Goal: Task Accomplishment & Management: Complete application form

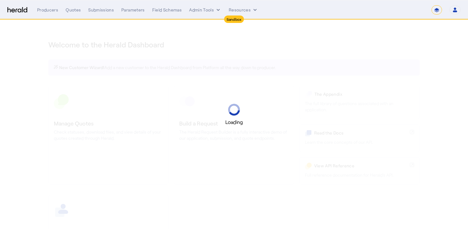
select select "*******"
select select "pfm_2v8p_herald_api"
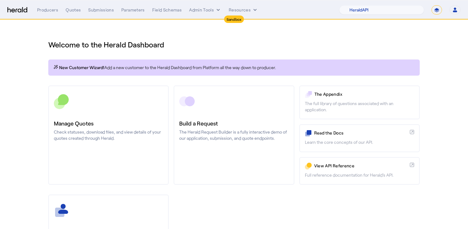
click at [439, 11] on select "**********" at bounding box center [437, 9] width 11 height 9
select select "**********"
click at [432, 5] on select "**********" at bounding box center [437, 9] width 11 height 9
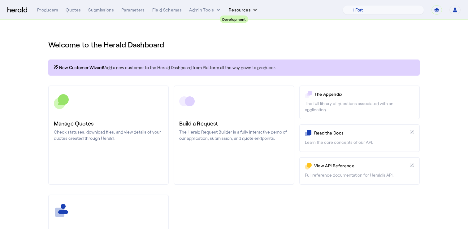
click at [241, 9] on button "Resources" at bounding box center [243, 10] width 29 height 6
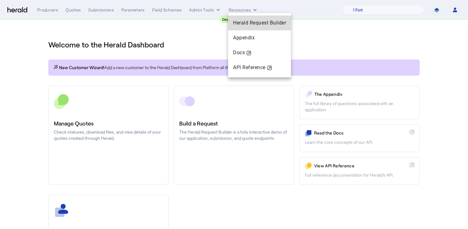
click at [248, 21] on span "Herald Request Builder" at bounding box center [259, 23] width 53 height 6
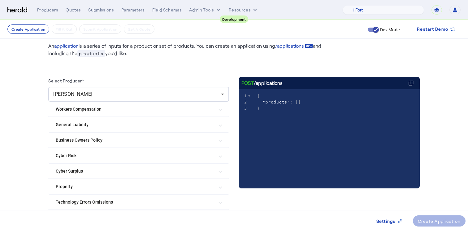
scroll to position [34, 0]
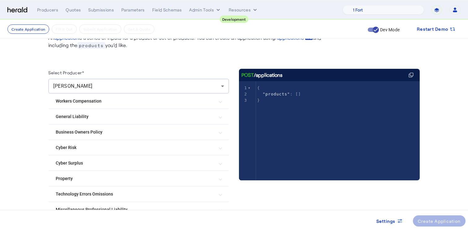
click at [92, 159] on mat-expansion-panel-header "Cyber Surplus" at bounding box center [138, 162] width 181 height 15
click at [93, 151] on mat-expansion-panel-header "Cyber Risk" at bounding box center [138, 147] width 181 height 15
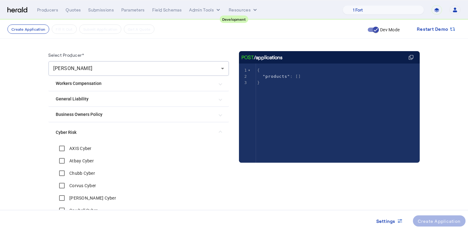
scroll to position [53, 0]
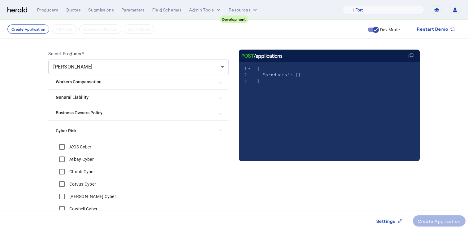
click at [85, 171] on label "Chubb Cyber" at bounding box center [81, 171] width 27 height 6
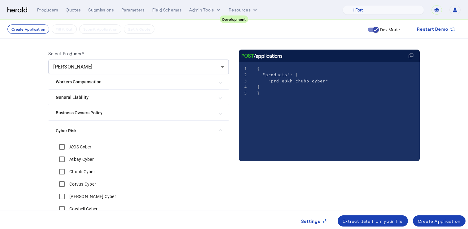
click at [85, 184] on label "Corvus Cyber" at bounding box center [82, 184] width 28 height 6
click at [85, 202] on div "[PERSON_NAME] Cyber" at bounding box center [86, 196] width 60 height 12
click at [87, 194] on label "[PERSON_NAME] Cyber" at bounding box center [92, 196] width 48 height 6
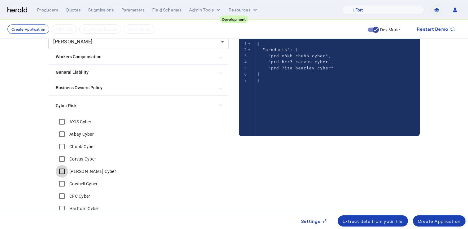
scroll to position [77, 0]
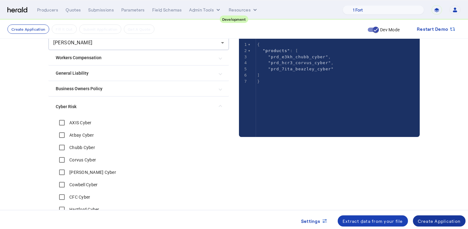
click at [427, 221] on div "Create Application" at bounding box center [439, 221] width 43 height 7
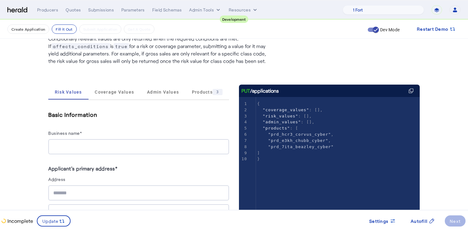
scroll to position [49, 0]
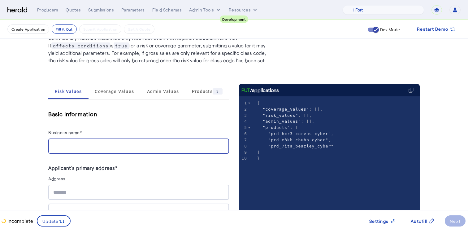
click at [109, 148] on input "Business name*" at bounding box center [138, 145] width 171 height 7
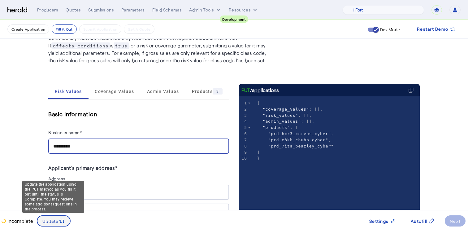
type input "*********"
click at [64, 219] on icon at bounding box center [62, 221] width 6 height 6
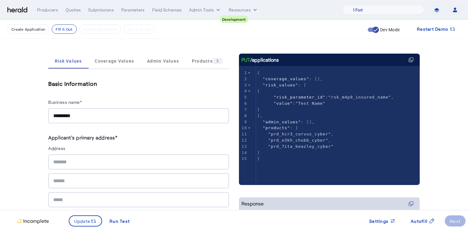
scroll to position [84, 0]
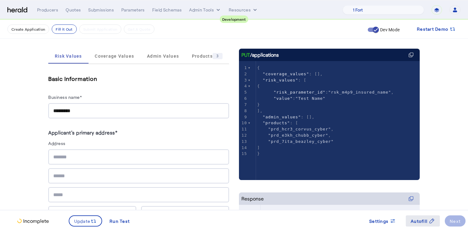
click at [422, 217] on span at bounding box center [423, 220] width 34 height 15
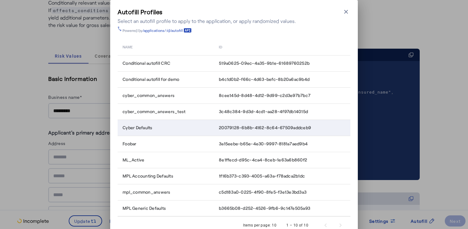
scroll to position [28, 0]
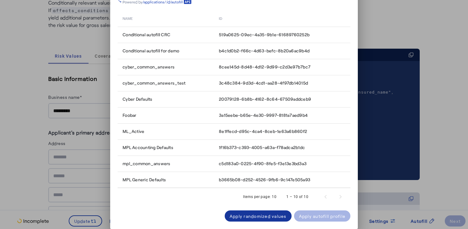
click at [260, 217] on div "Apply randomized values" at bounding box center [258, 216] width 57 height 7
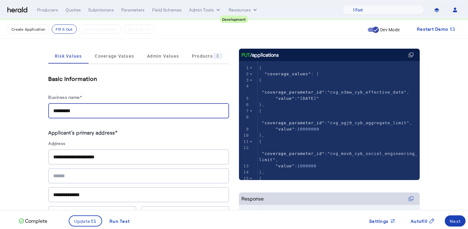
drag, startPoint x: 117, startPoint y: 109, endPoint x: 15, endPoint y: 109, distance: 102.2
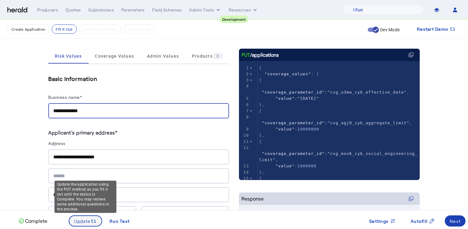
type input "**********"
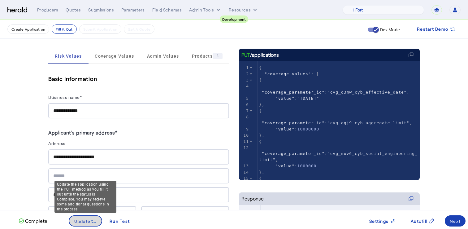
click at [91, 220] on icon at bounding box center [93, 221] width 6 height 6
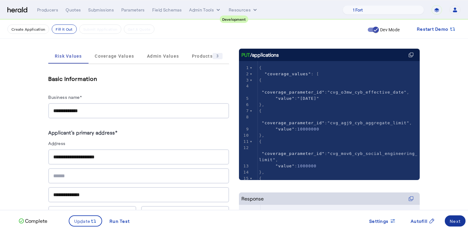
click at [455, 218] on div "Next" at bounding box center [455, 221] width 11 height 7
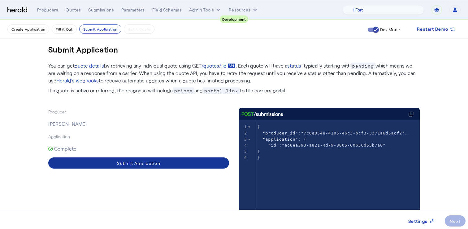
click at [183, 161] on span at bounding box center [138, 162] width 181 height 15
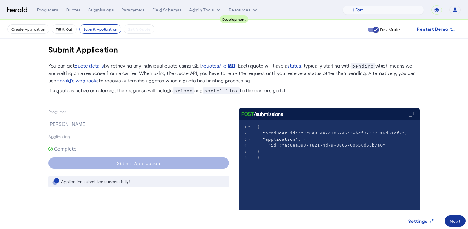
click at [458, 217] on span at bounding box center [455, 220] width 21 height 15
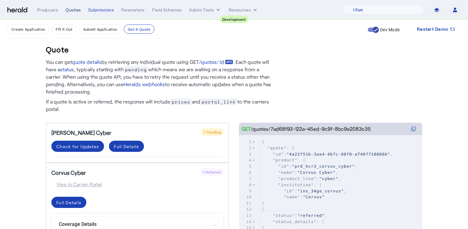
click at [72, 11] on div "Quotes" at bounding box center [73, 10] width 15 height 6
